Goal: Navigation & Orientation: Find specific page/section

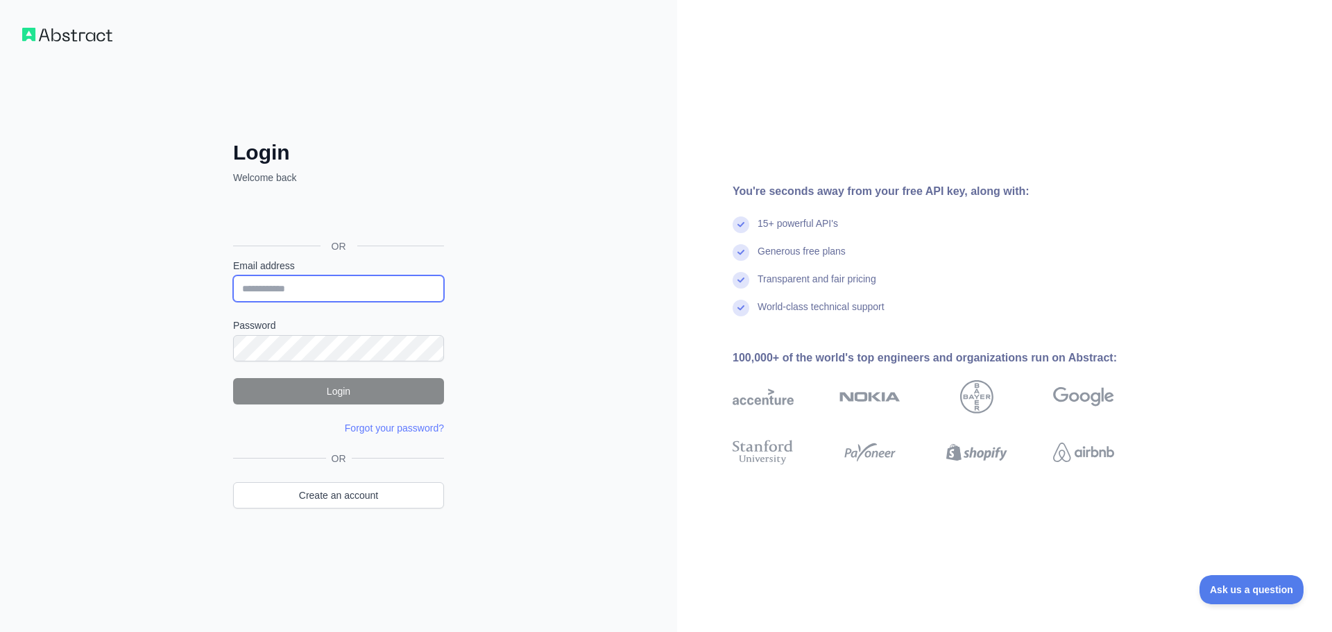
type input "**********"
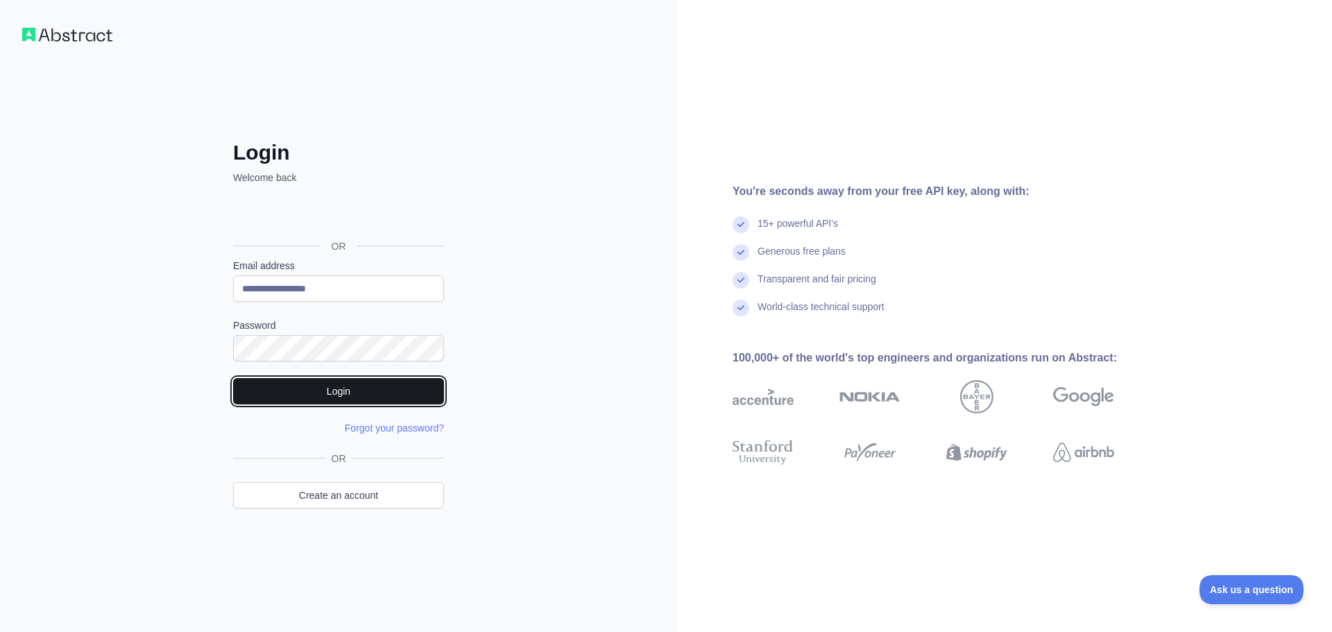
click at [334, 392] on button "Login" at bounding box center [338, 391] width 211 height 26
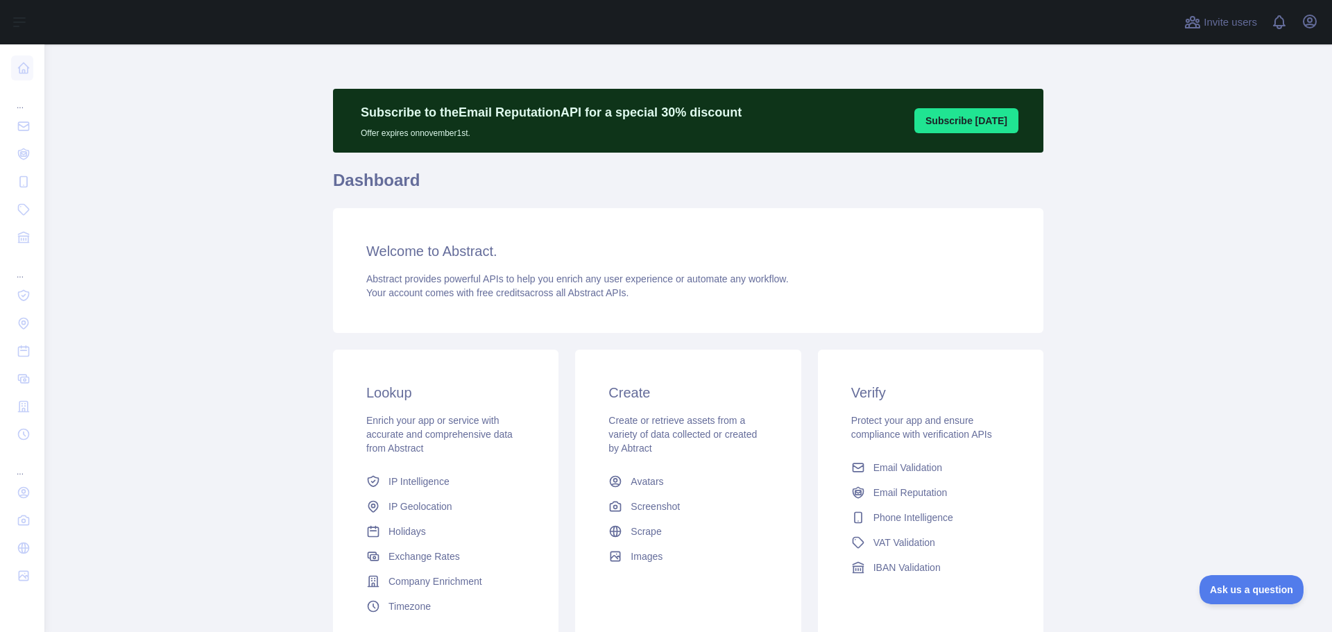
click at [657, 119] on p "Subscribe to the Email Reputation API for a special 30 % discount" at bounding box center [551, 112] width 381 height 19
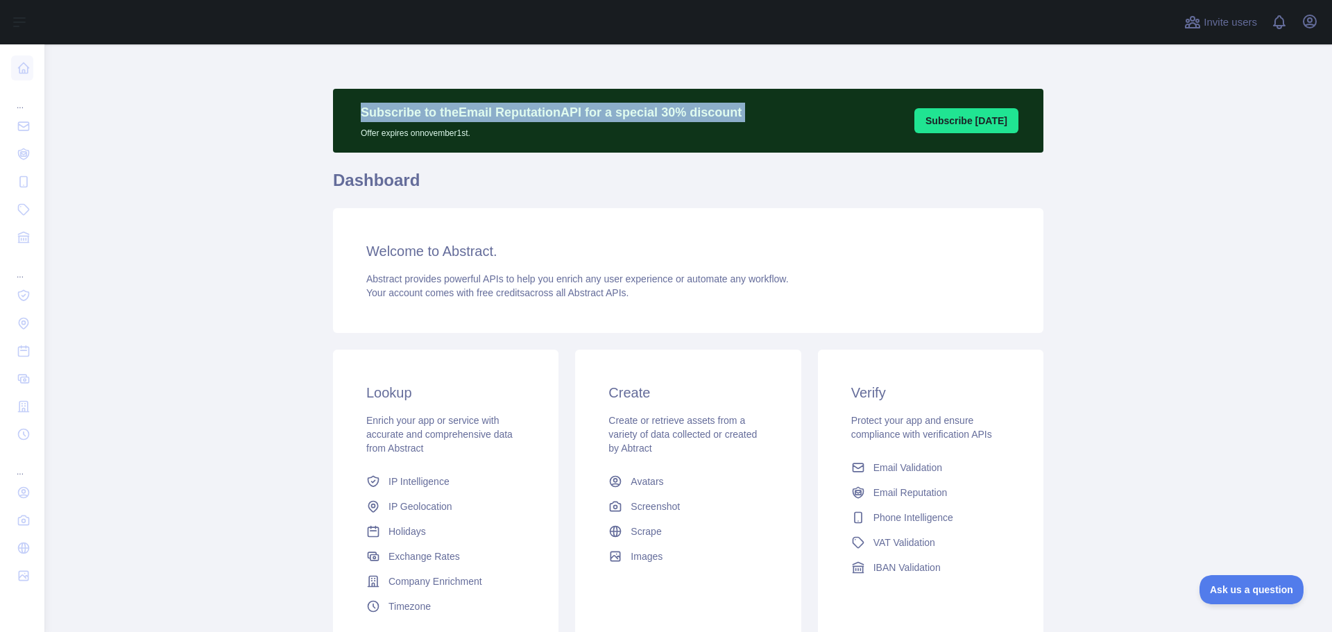
click at [657, 119] on p "Subscribe to the Email Reputation API for a special 30 % discount" at bounding box center [551, 112] width 381 height 19
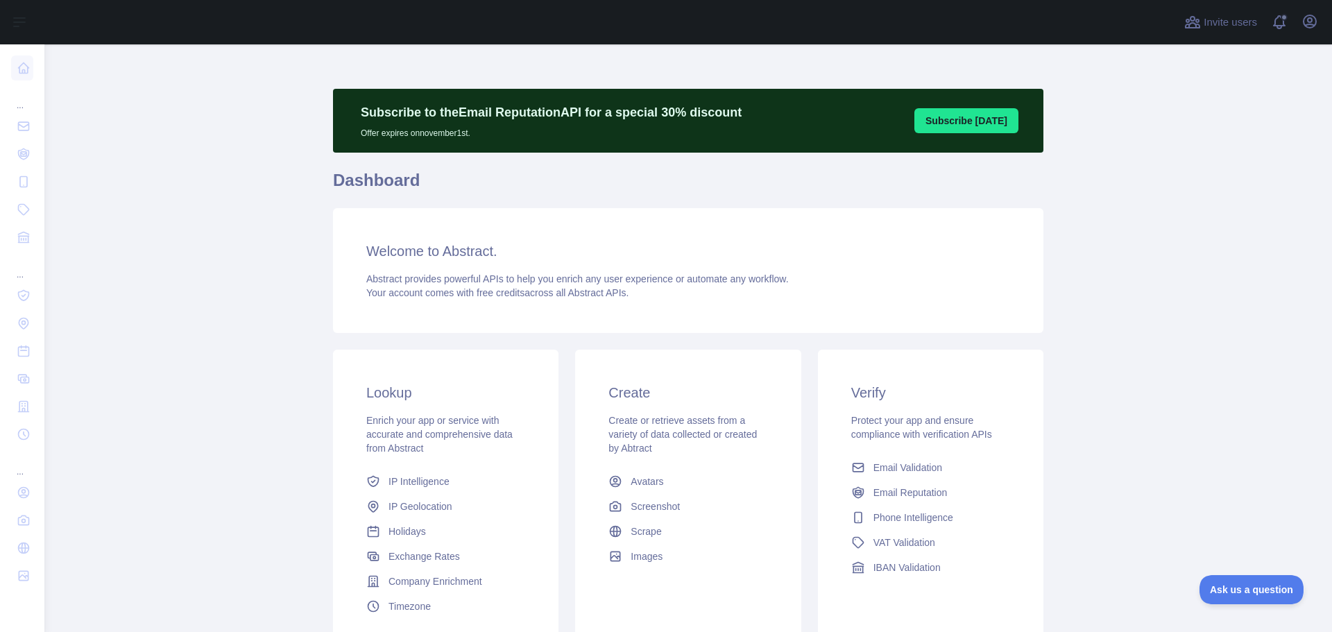
click at [663, 146] on div "Subscribe to the Email Reputation API for a special 30 % discount Offer expires…" at bounding box center [688, 121] width 710 height 64
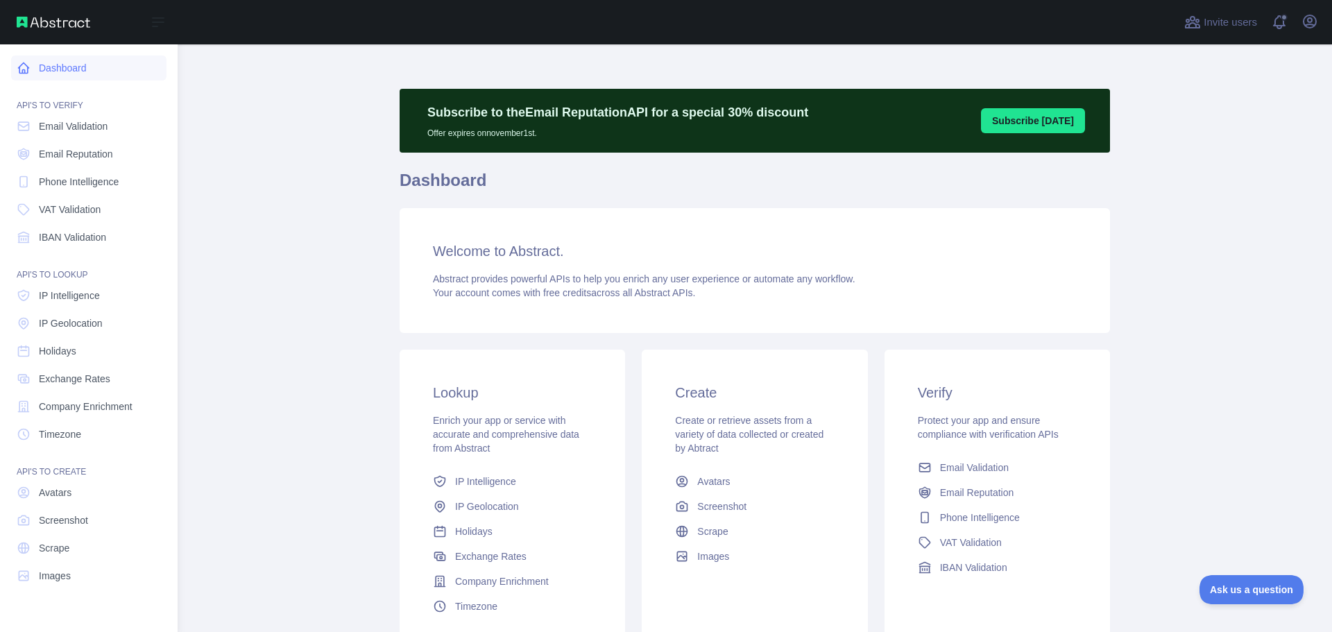
click at [87, 60] on link "Dashboard" at bounding box center [88, 68] width 155 height 25
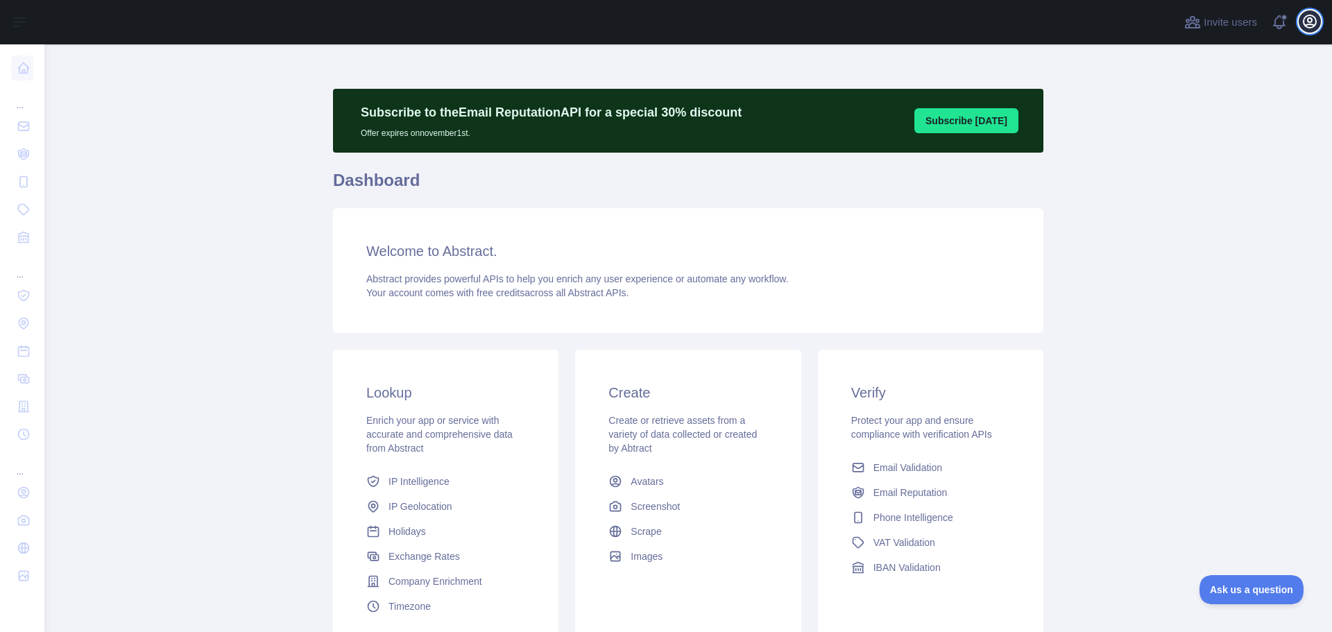
click at [1306, 19] on icon "button" at bounding box center [1310, 21] width 17 height 17
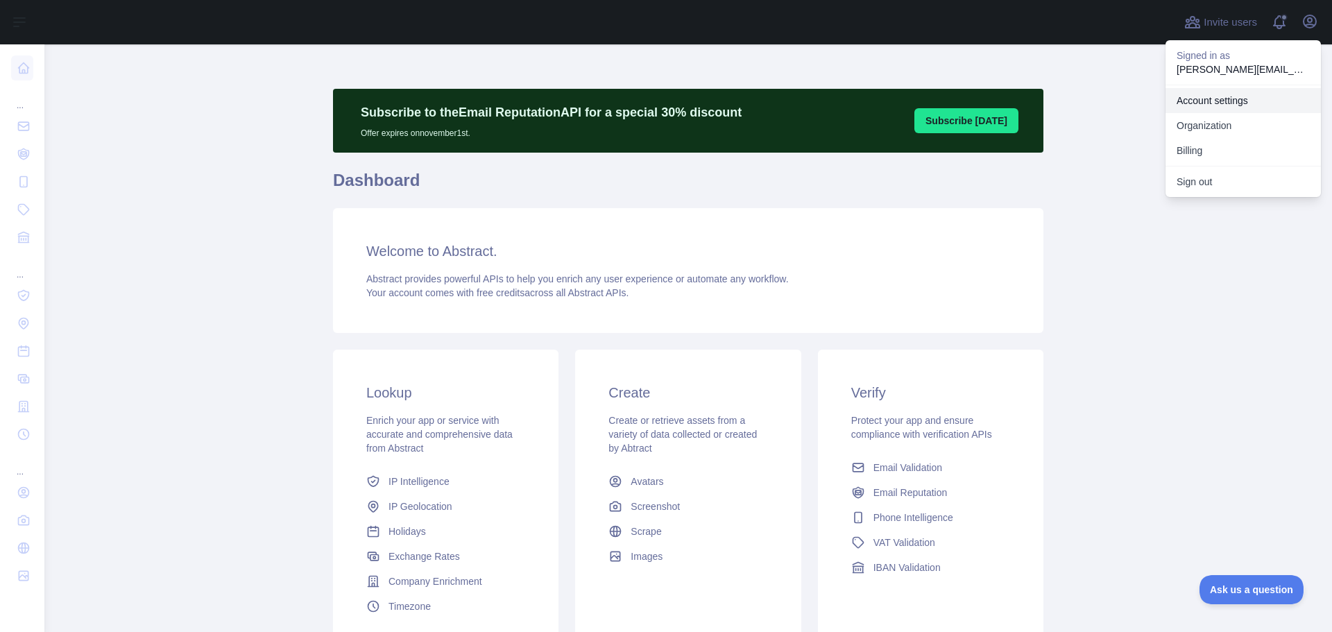
click at [1219, 94] on link "Account settings" at bounding box center [1243, 100] width 155 height 25
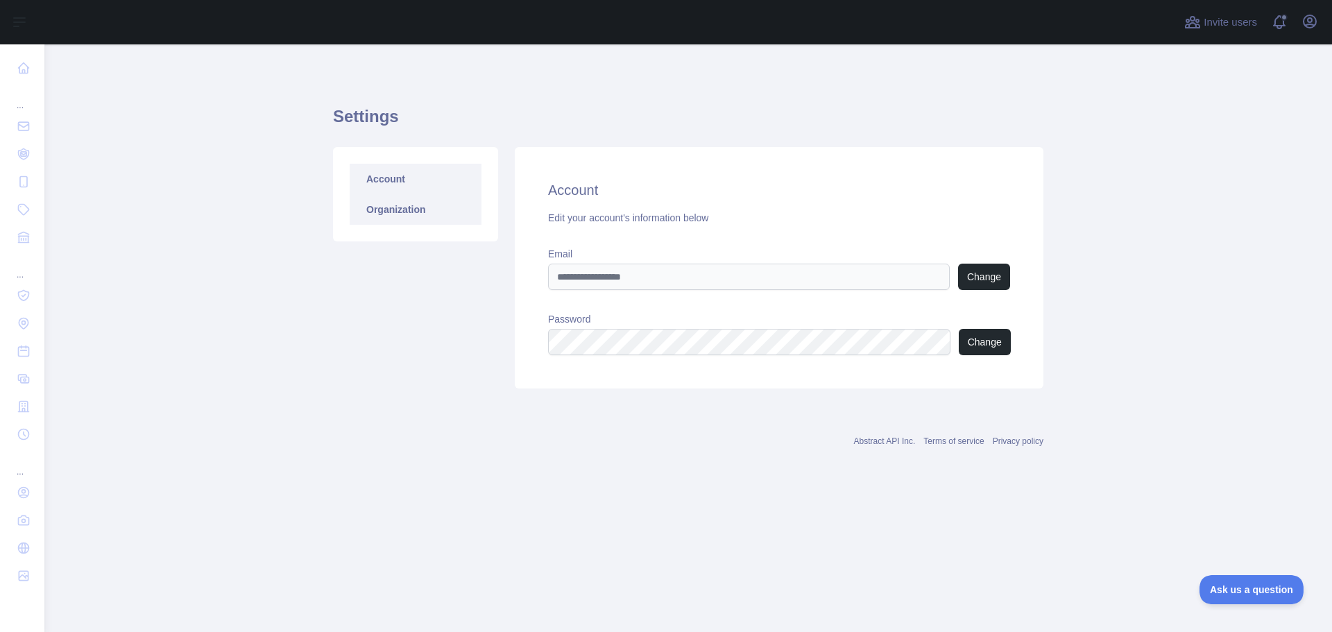
click at [375, 219] on link "Organization" at bounding box center [416, 209] width 132 height 31
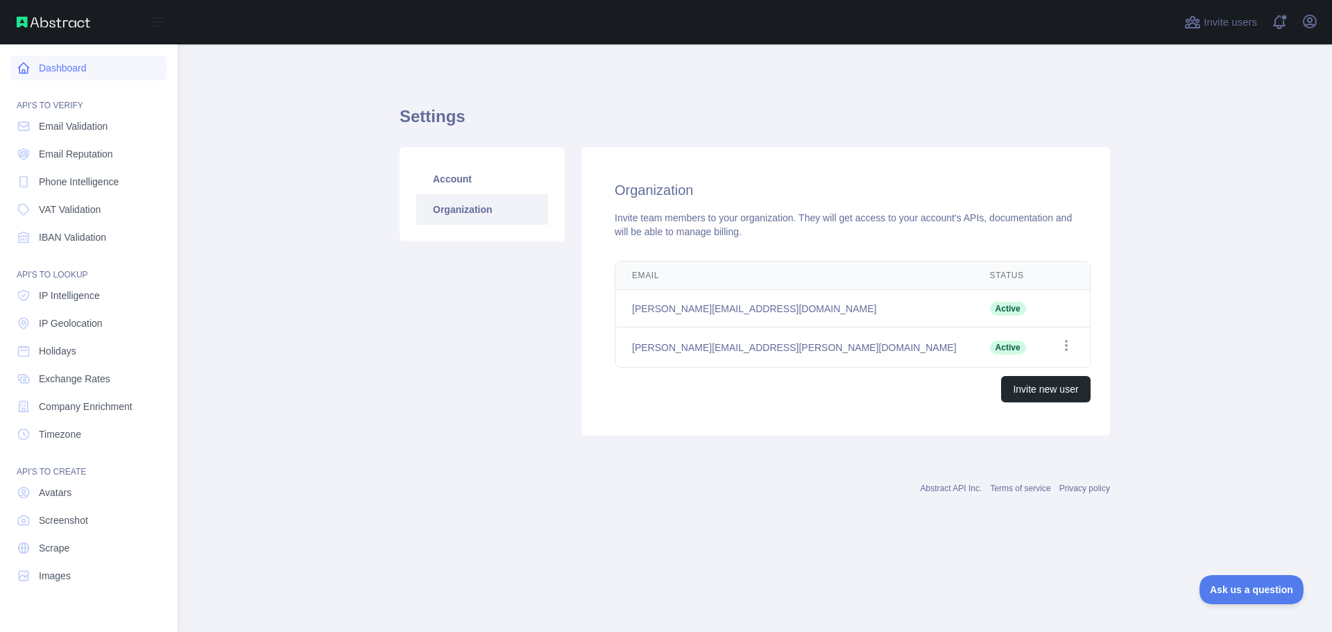
click at [66, 62] on link "Dashboard" at bounding box center [88, 68] width 155 height 25
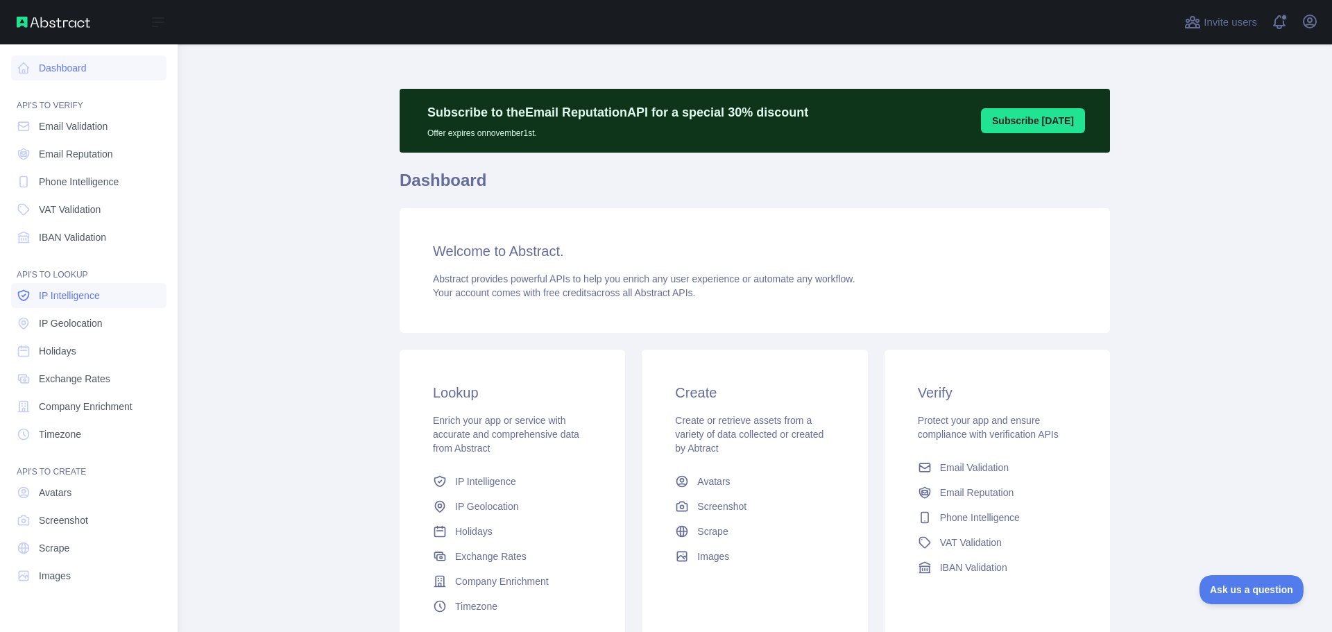
click at [101, 295] on link "IP Intelligence" at bounding box center [88, 295] width 155 height 25
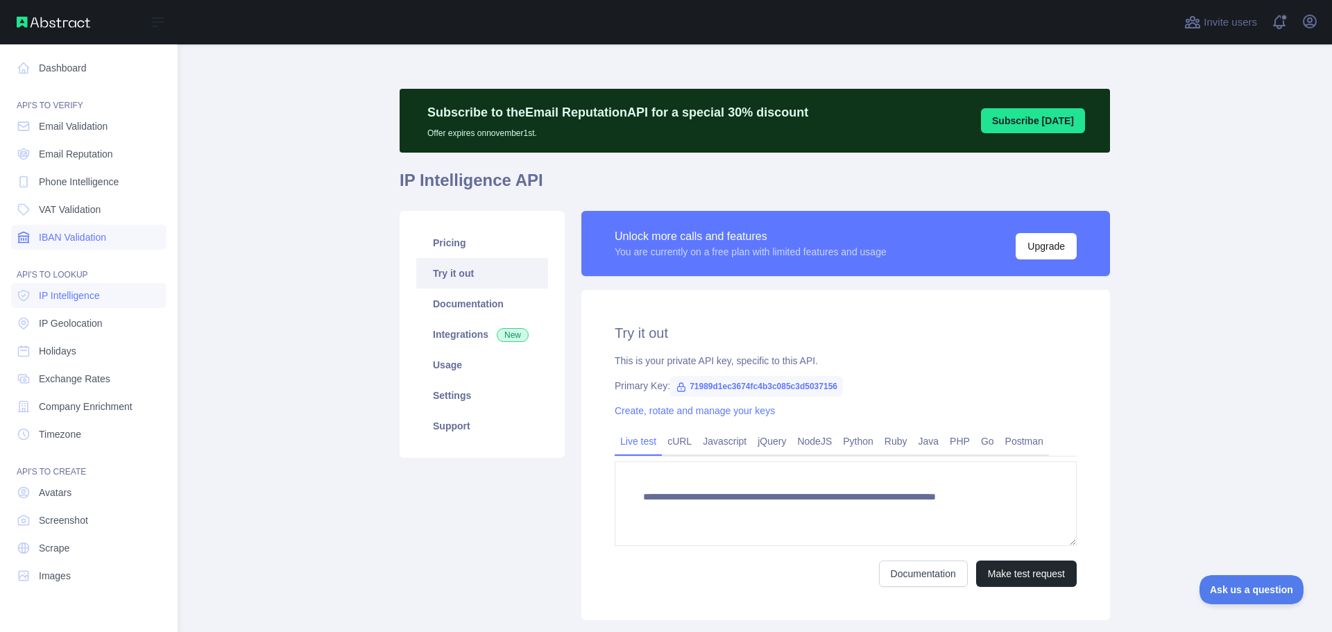
type textarea "**********"
click at [114, 229] on link "IBAN Validation" at bounding box center [88, 237] width 155 height 25
click at [112, 216] on link "VAT Validation" at bounding box center [88, 209] width 155 height 25
click at [111, 128] on link "Email Validation" at bounding box center [88, 126] width 155 height 25
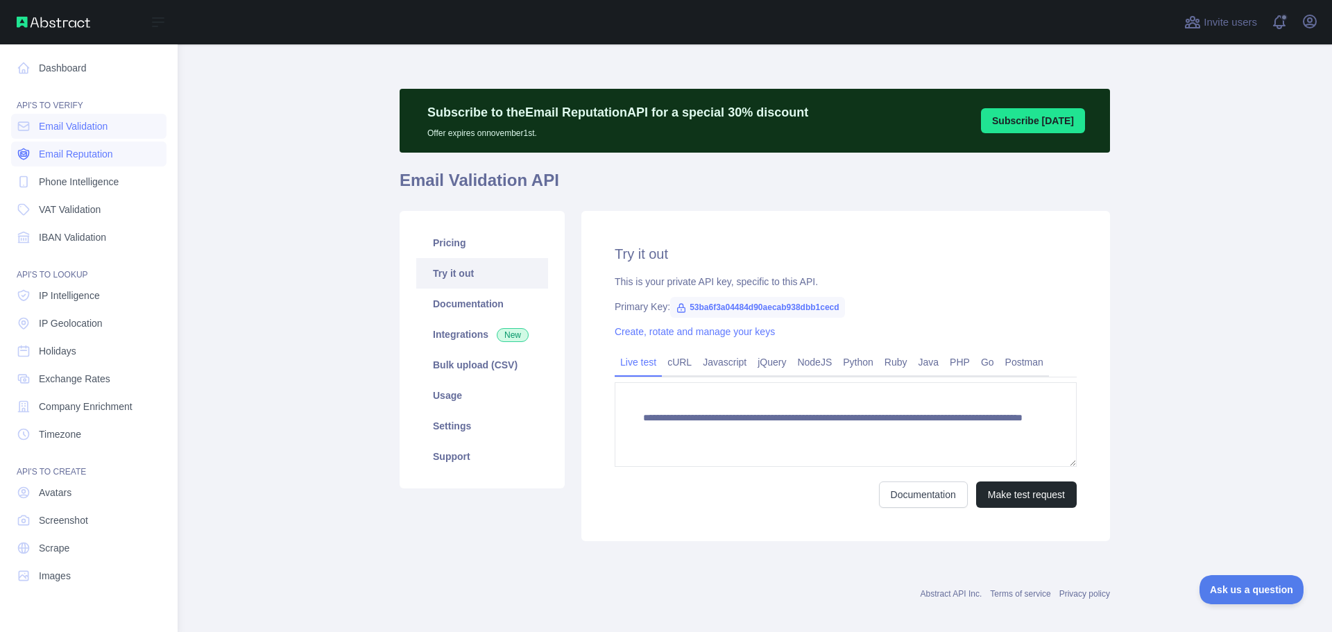
click at [113, 156] on span "Email Reputation" at bounding box center [76, 154] width 74 height 14
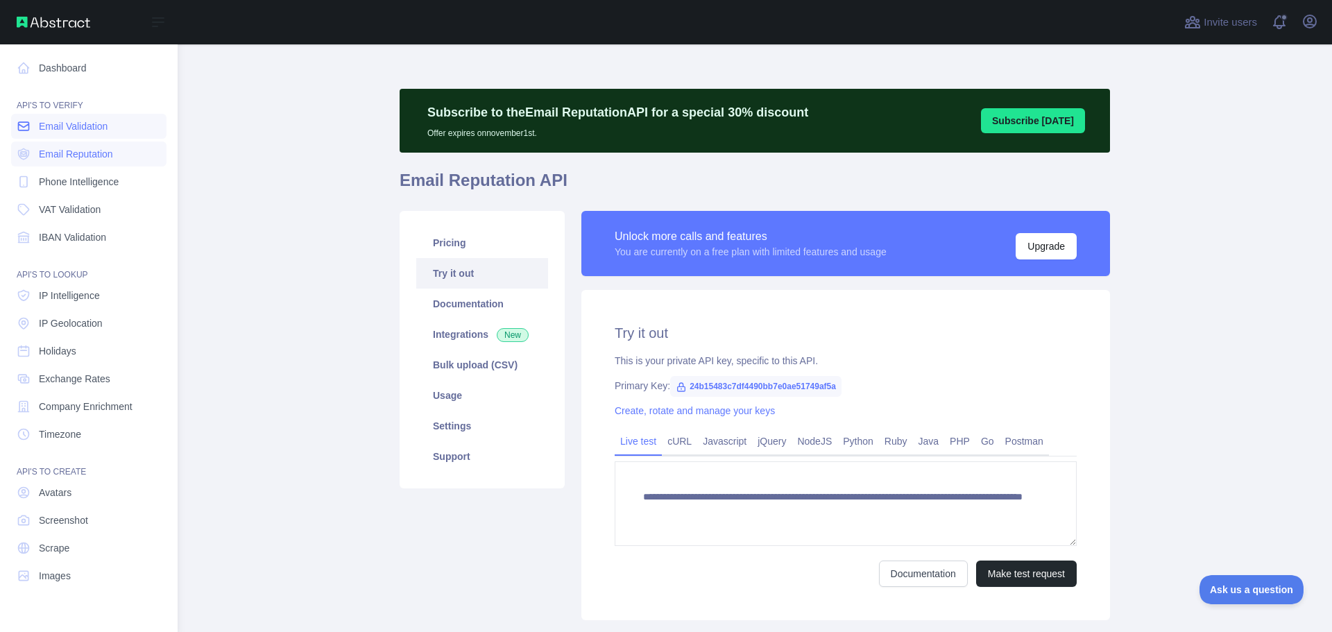
click at [114, 135] on link "Email Validation" at bounding box center [88, 126] width 155 height 25
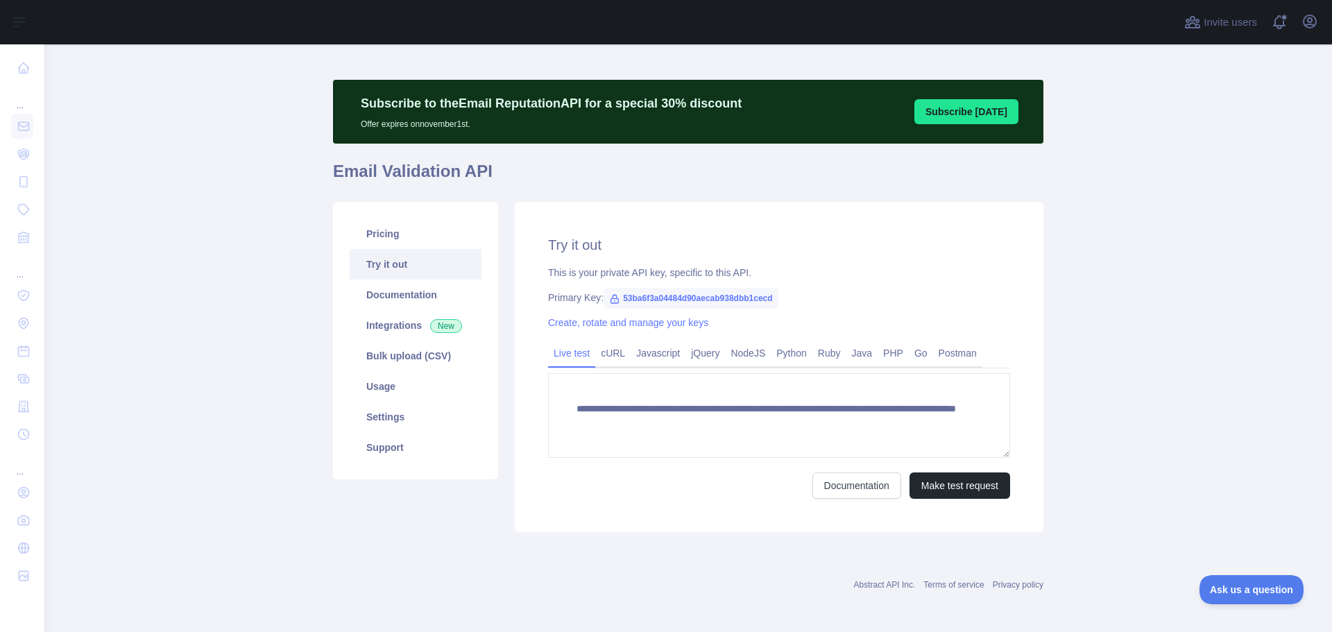
scroll to position [12, 0]
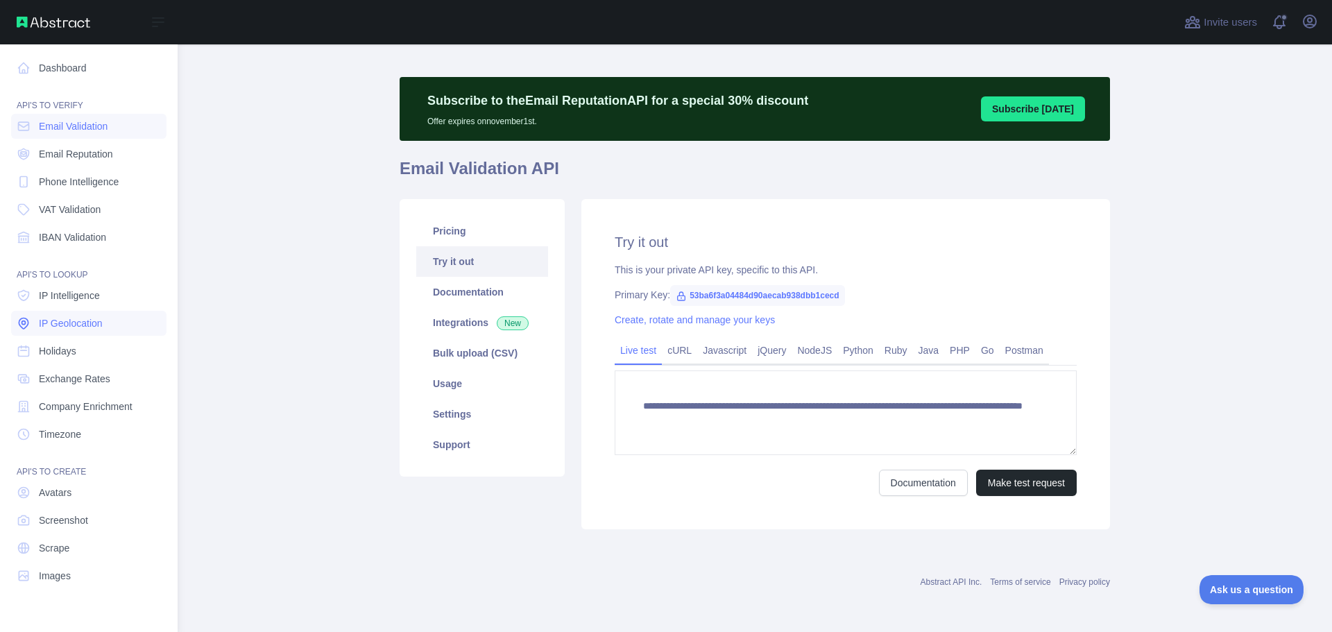
click at [105, 321] on link "IP Geolocation" at bounding box center [88, 323] width 155 height 25
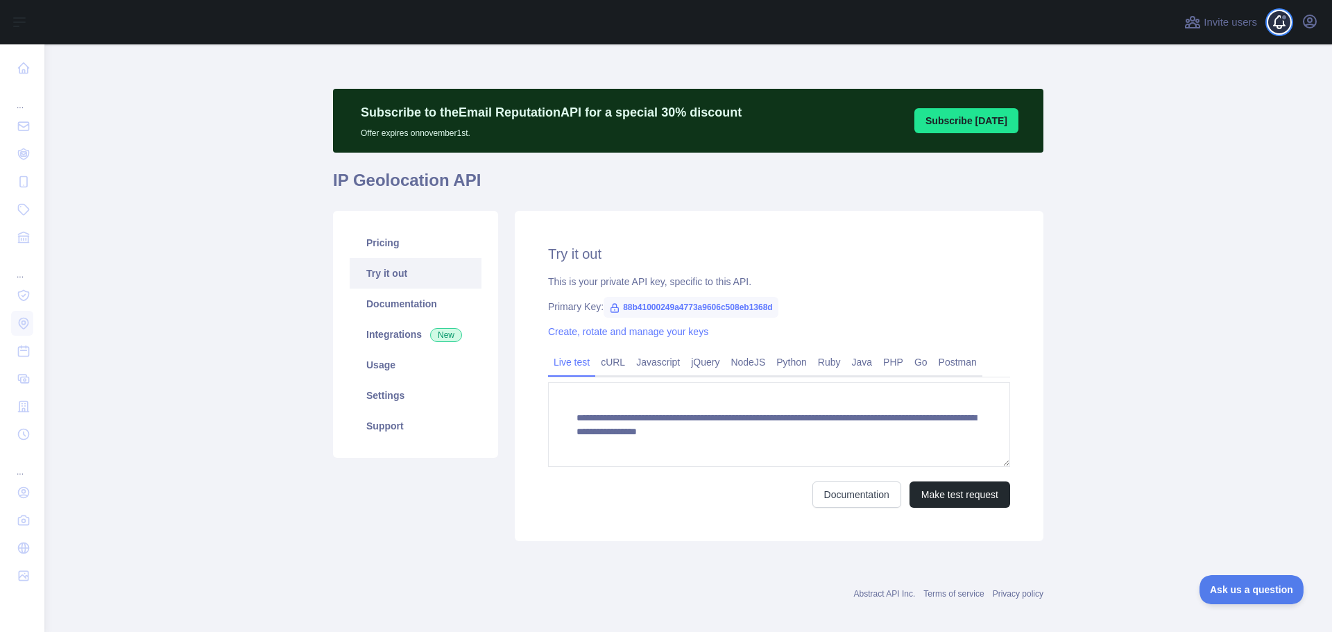
click at [1295, 20] on span at bounding box center [1285, 22] width 28 height 44
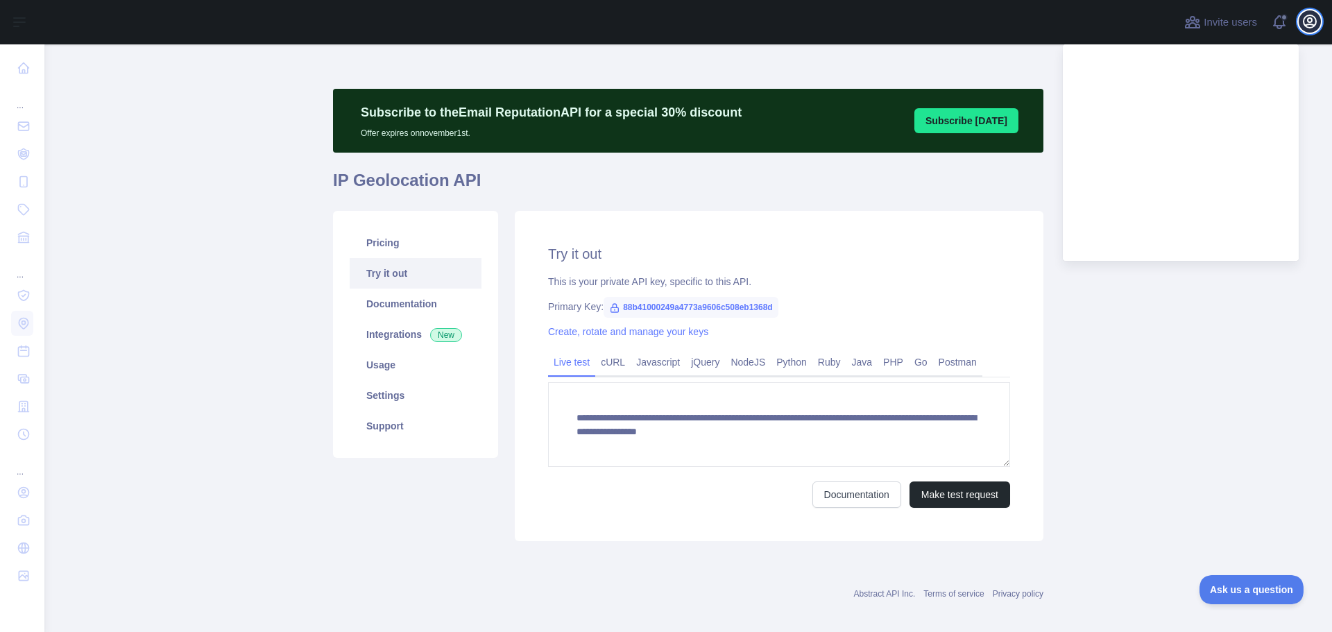
click at [1306, 19] on icon "button" at bounding box center [1310, 21] width 17 height 17
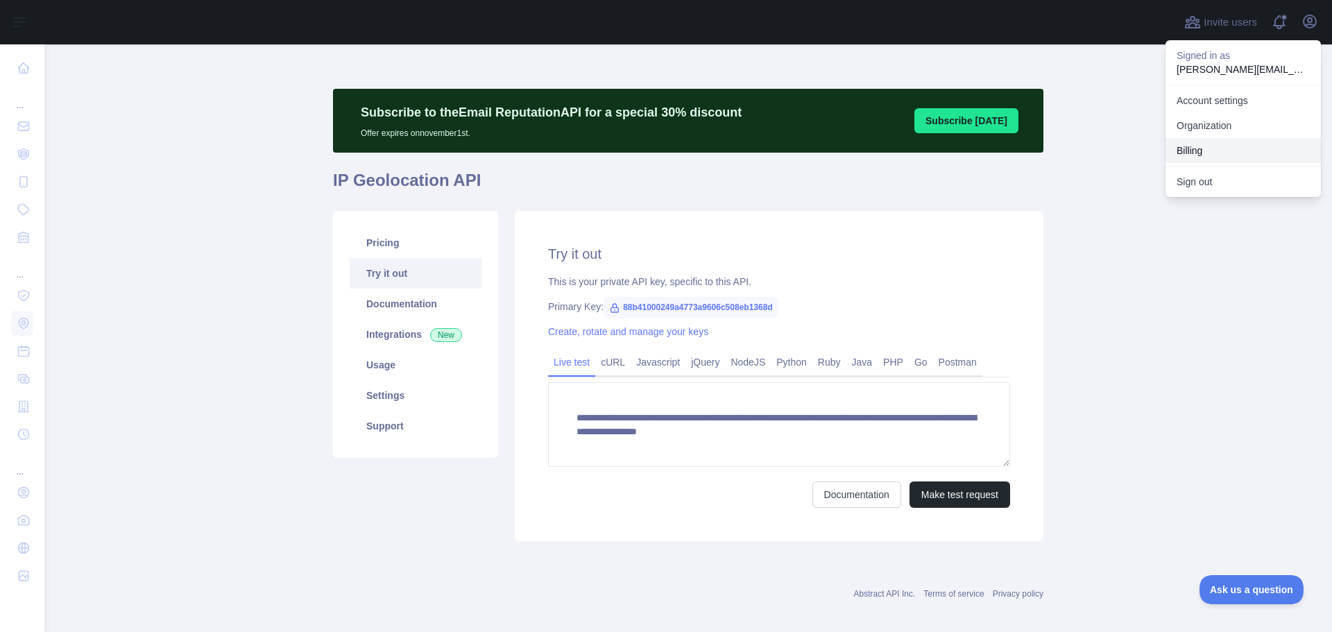
click at [1201, 148] on button "Billing" at bounding box center [1243, 150] width 155 height 25
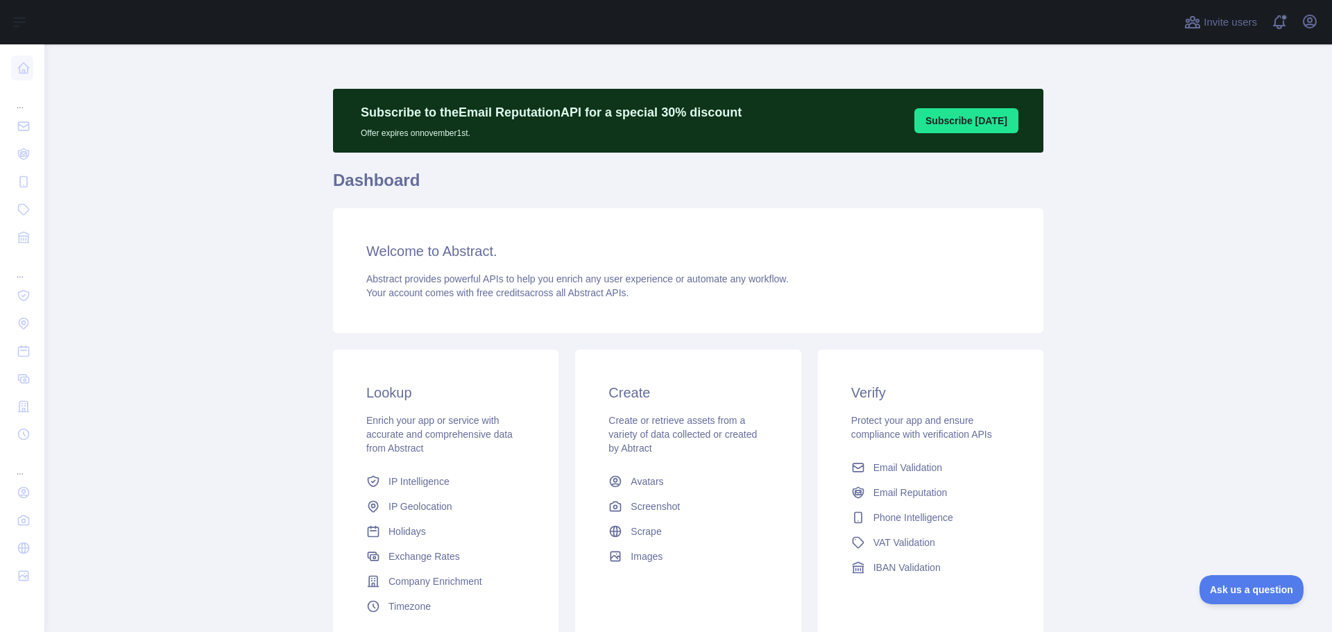
drag, startPoint x: 476, startPoint y: 136, endPoint x: 334, endPoint y: 102, distance: 146.2
click at [334, 102] on div "Subscribe to the Email Reputation API for a special 30 % discount Offer expires…" at bounding box center [688, 121] width 710 height 64
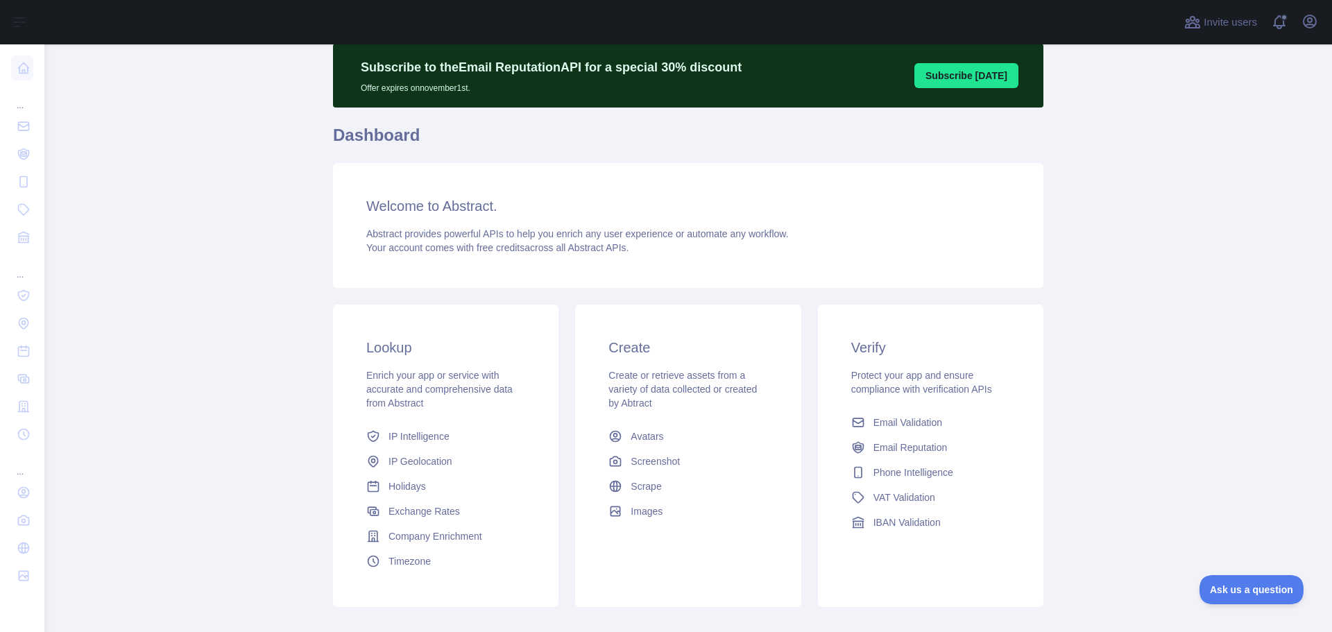
scroll to position [123, 0]
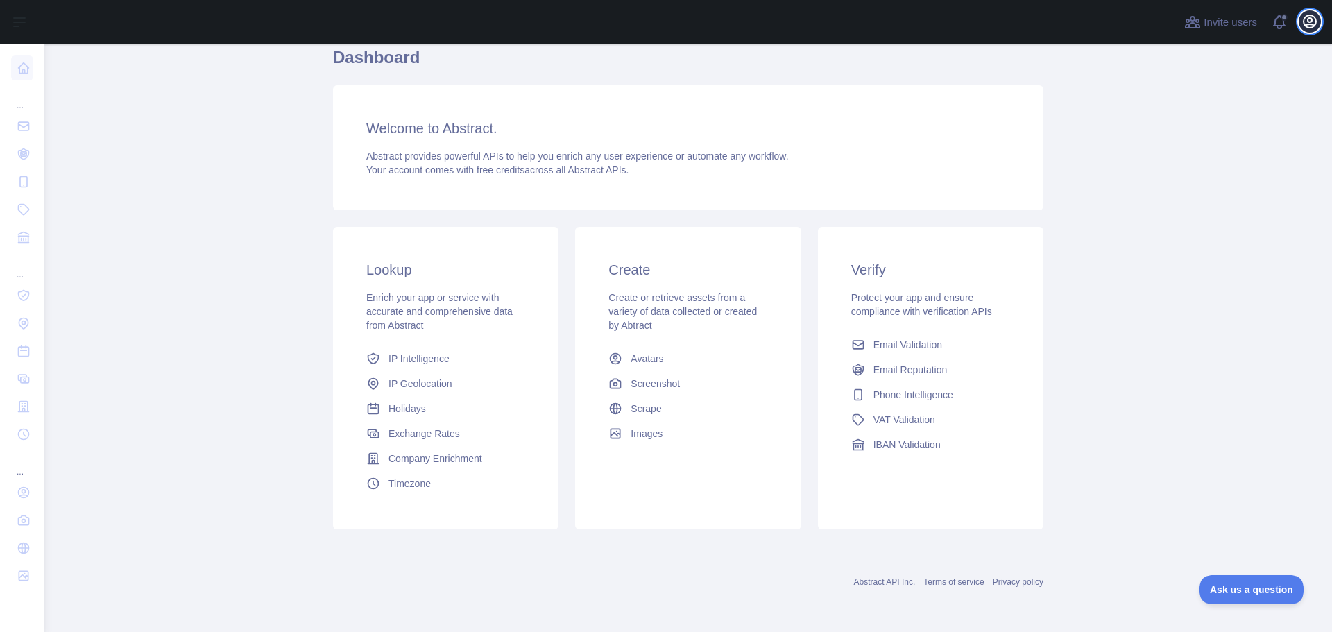
click at [1304, 28] on icon "button" at bounding box center [1310, 21] width 17 height 17
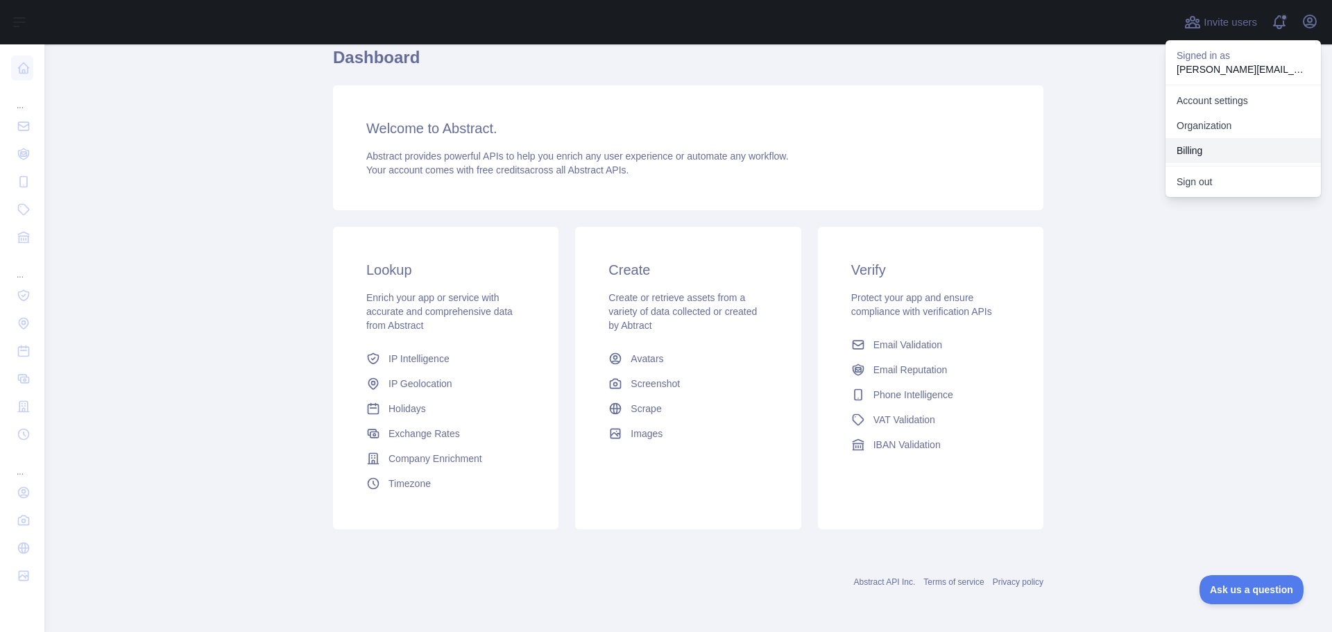
click at [1205, 151] on button "Billing" at bounding box center [1243, 150] width 155 height 25
